Goal: Transaction & Acquisition: Purchase product/service

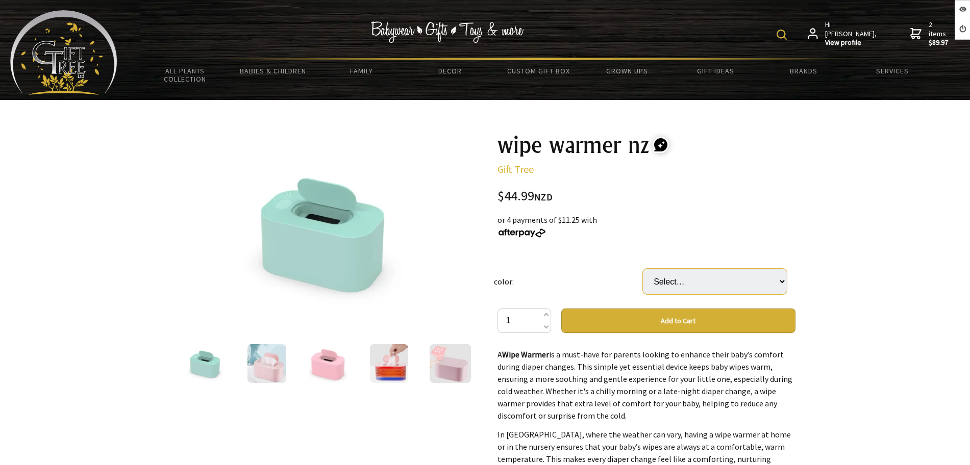
click at [722, 284] on select "Select… add color in the comment section" at bounding box center [715, 282] width 144 height 26
click at [552, 288] on td "color:" at bounding box center [568, 282] width 149 height 54
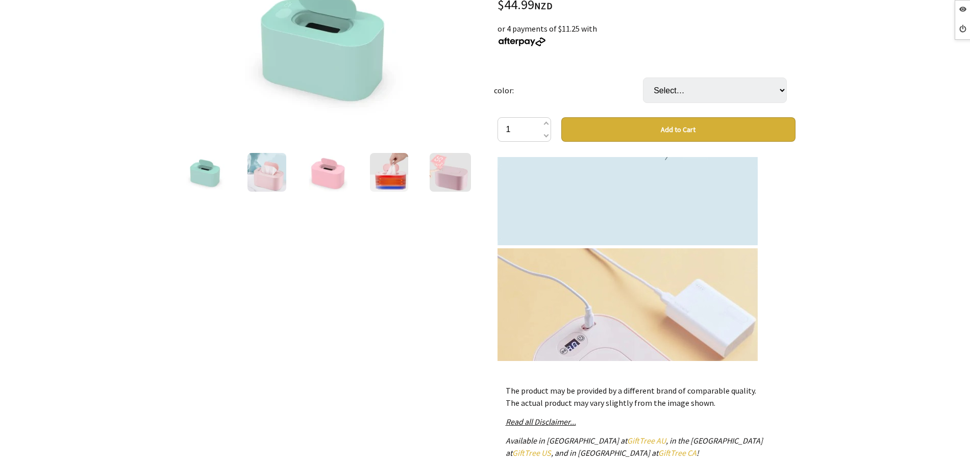
scroll to position [4770, 0]
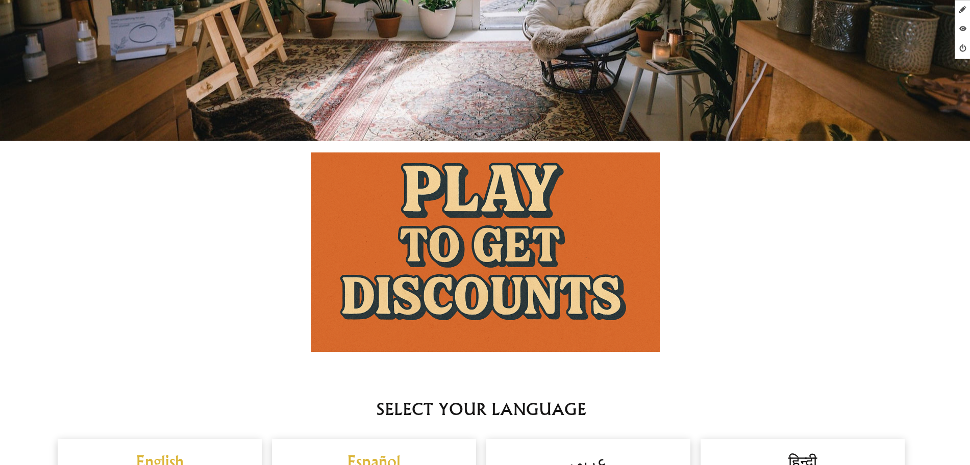
scroll to position [574, 0]
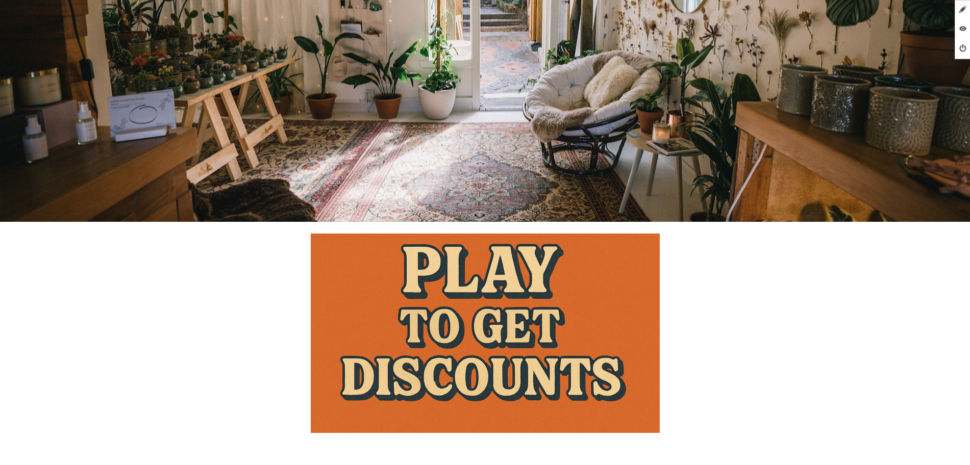
click at [456, 290] on img at bounding box center [485, 333] width 349 height 199
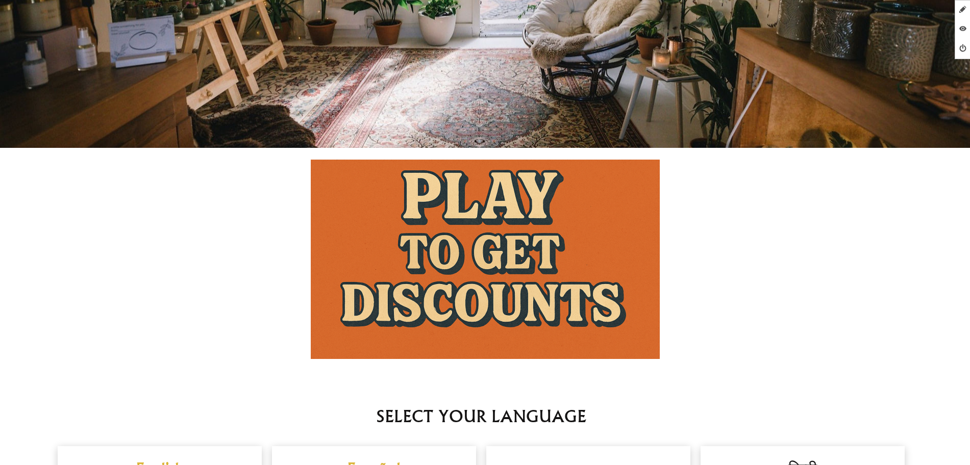
scroll to position [446, 0]
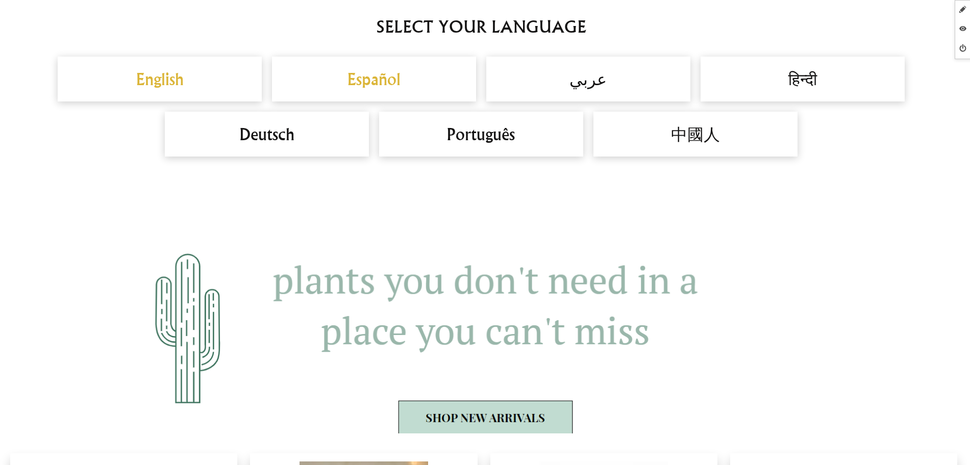
scroll to position [893, 0]
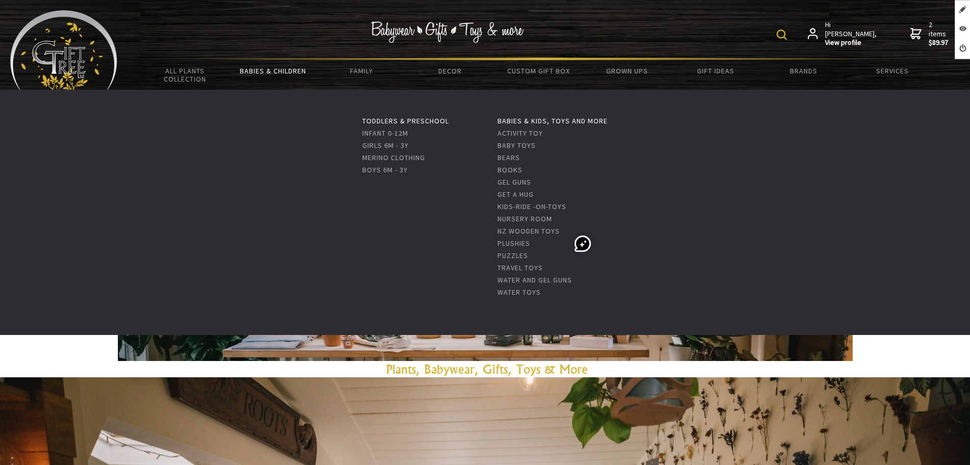
click at [255, 67] on link "Babies & Children" at bounding box center [273, 70] width 88 height 21
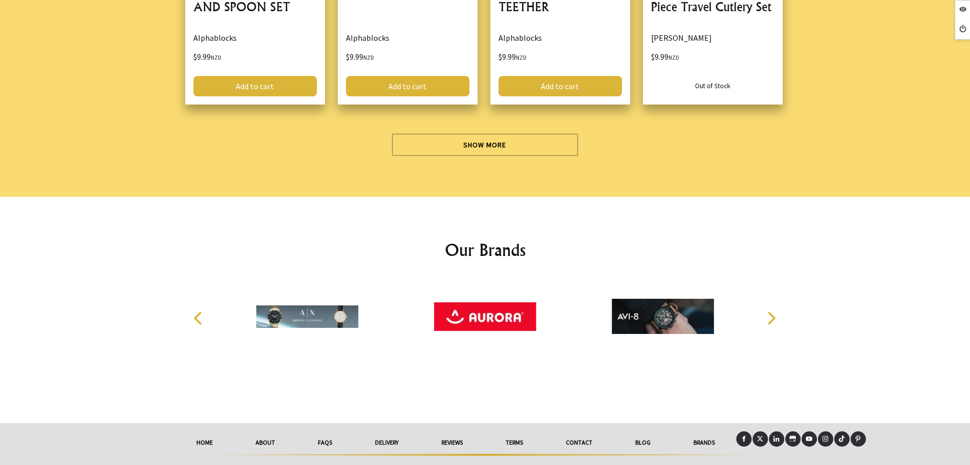
scroll to position [3051, 0]
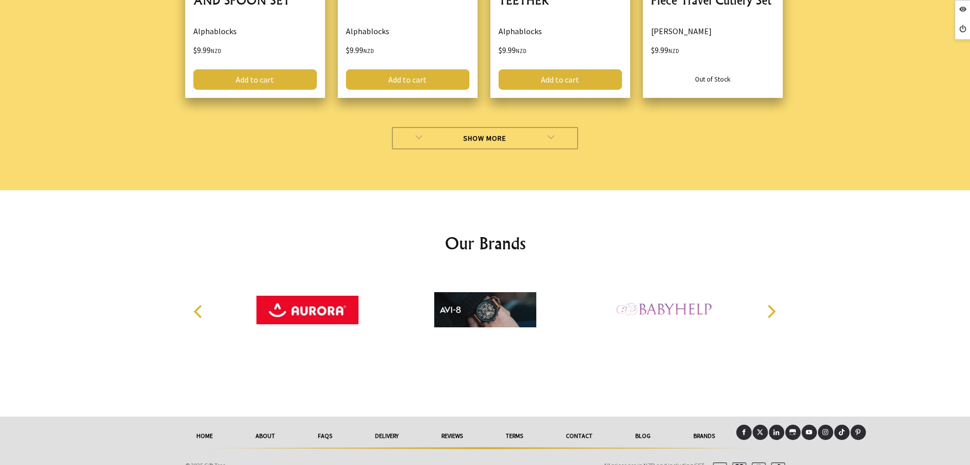
click at [406, 127] on link "Show More" at bounding box center [485, 138] width 186 height 22
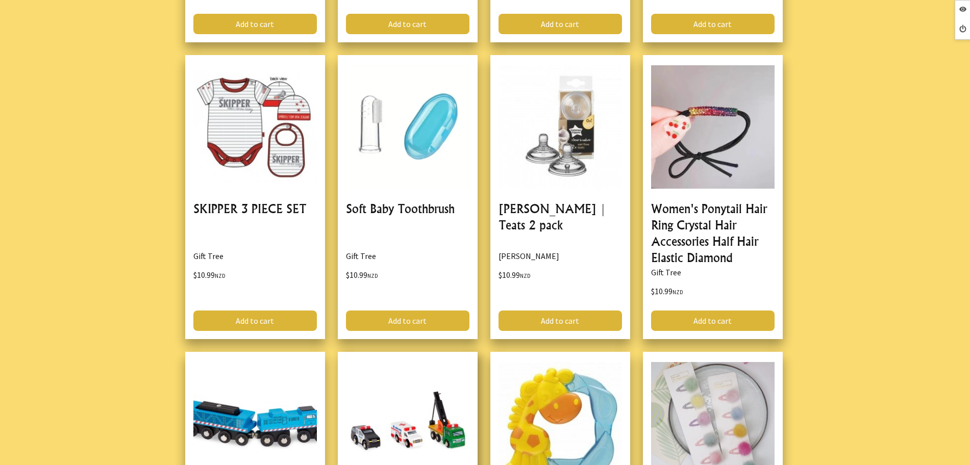
scroll to position [4646, 0]
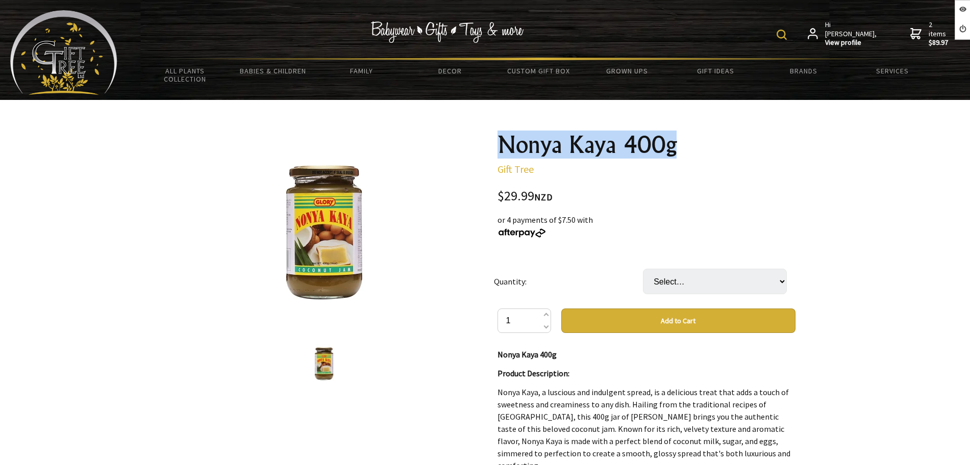
click at [504, 147] on h1 "Nonya Kaya 400g" at bounding box center [646, 145] width 298 height 24
click at [674, 279] on select "Select… 12 Bottles (400g) (+ $98.89)" at bounding box center [715, 282] width 144 height 26
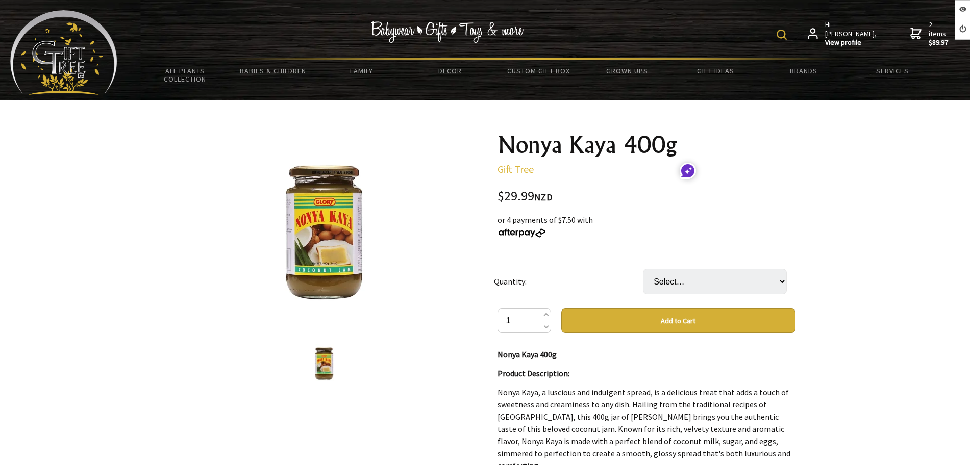
click at [675, 268] on td "Select… 12 Bottles (400g) (+ $98.89)" at bounding box center [717, 282] width 149 height 54
click at [678, 279] on select "Select… 12 Bottles (400g) (+ $98.89)" at bounding box center [715, 282] width 144 height 26
select select "12 Bottles (400g)"
click at [643, 269] on select "Select… 12 Bottles (400g) (+ $98.89)" at bounding box center [715, 282] width 144 height 26
click at [739, 285] on select "Select… 12 Bottles (400g) (+ $98.89)" at bounding box center [715, 282] width 144 height 26
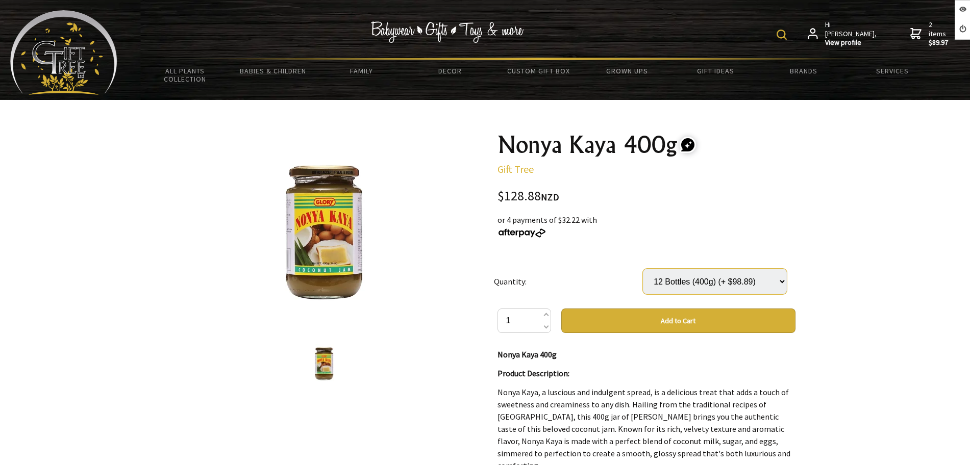
click at [643, 269] on select "Select… 12 Bottles (400g) (+ $98.89)" at bounding box center [715, 282] width 144 height 26
click at [729, 282] on select "Select… 12 Bottles (400g) (+ $98.89)" at bounding box center [715, 282] width 144 height 26
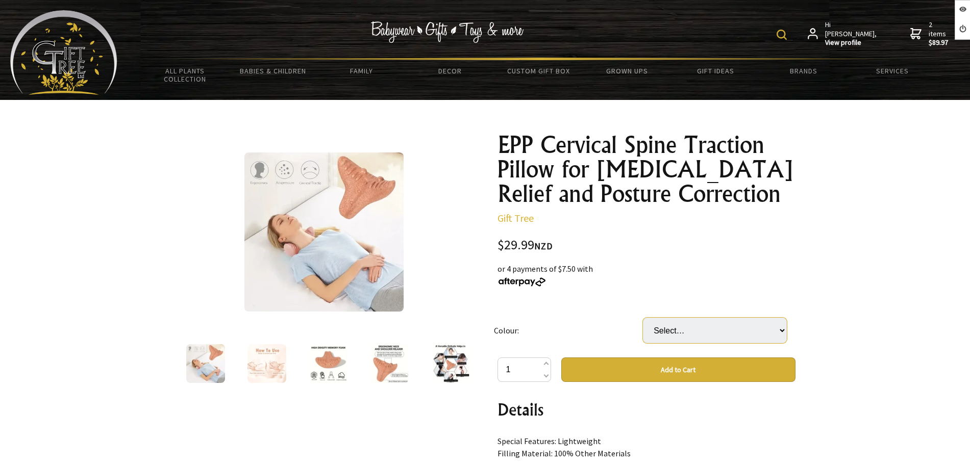
click at [667, 336] on select "Select… Orange" at bounding box center [715, 331] width 144 height 26
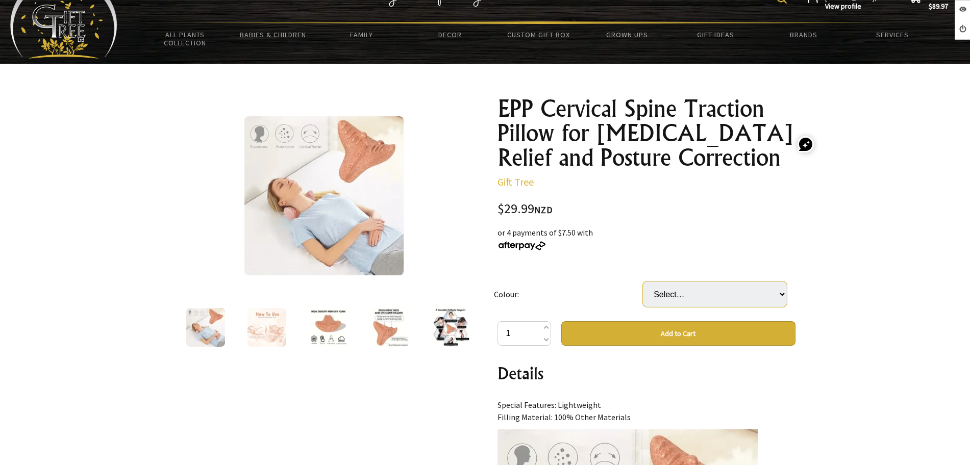
scroll to position [191, 0]
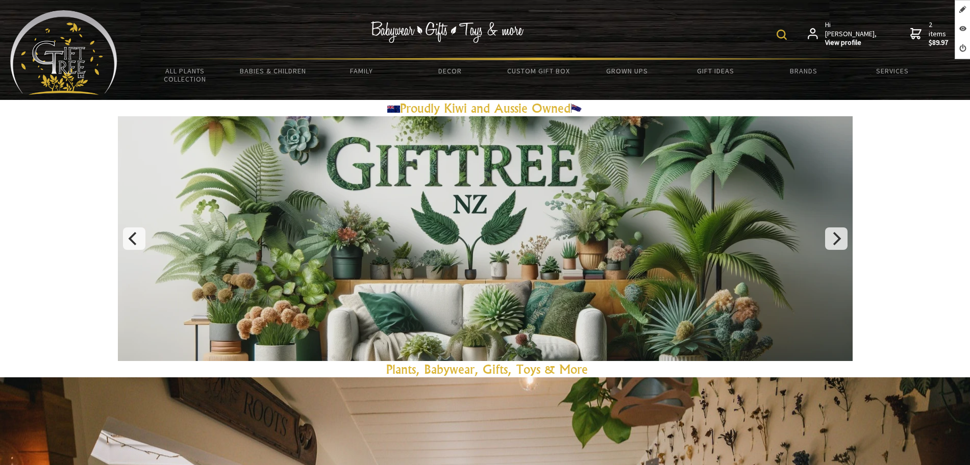
scroll to position [765, 0]
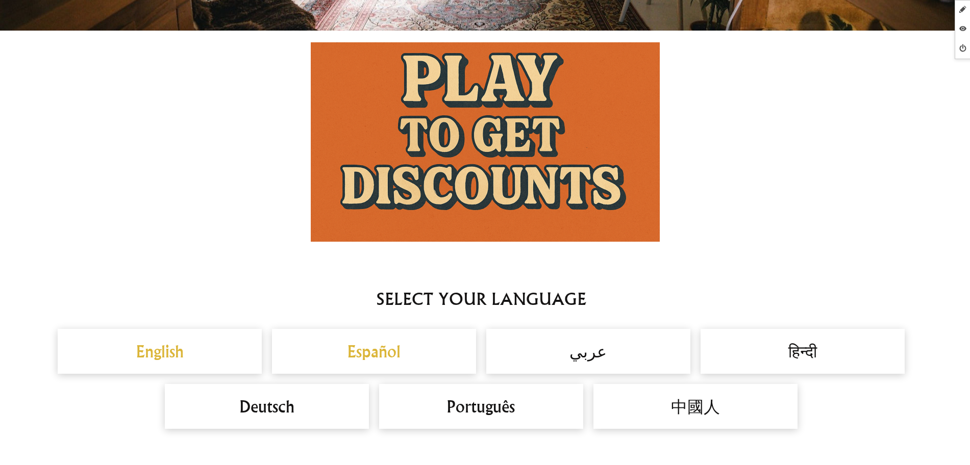
click at [510, 128] on img at bounding box center [485, 141] width 349 height 199
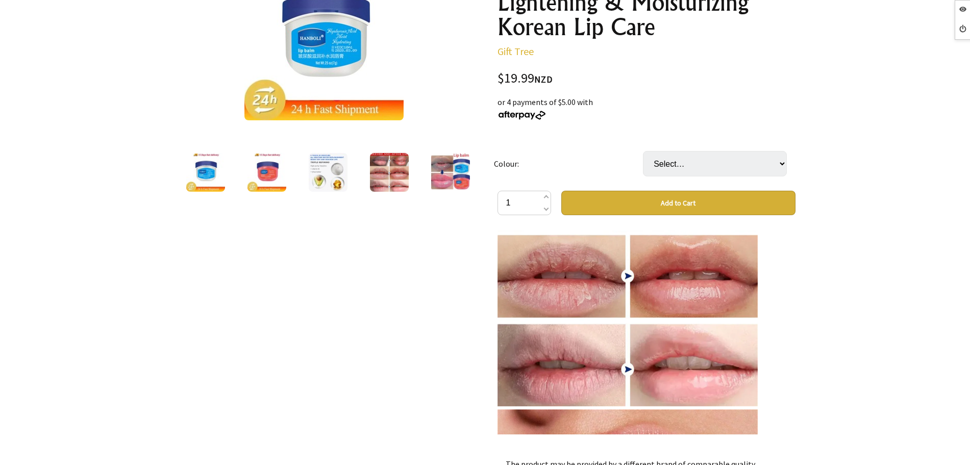
scroll to position [1148, 0]
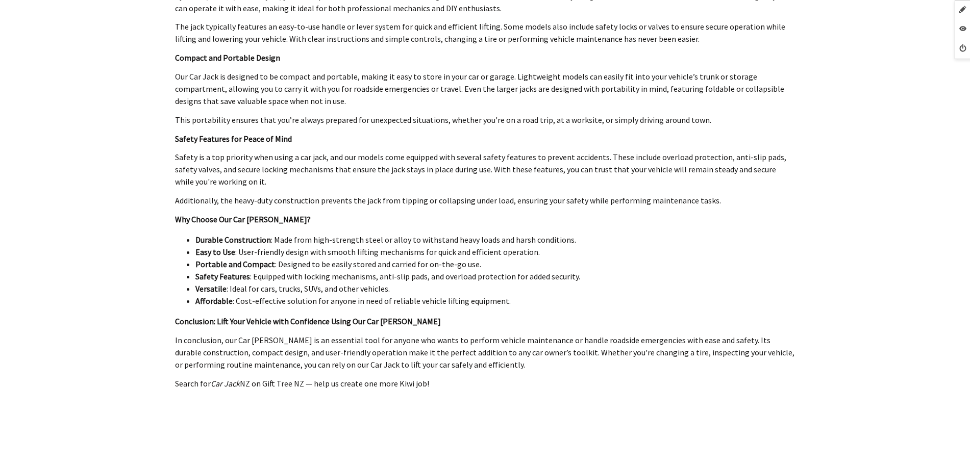
scroll to position [829, 0]
